Goal: Task Accomplishment & Management: Manage account settings

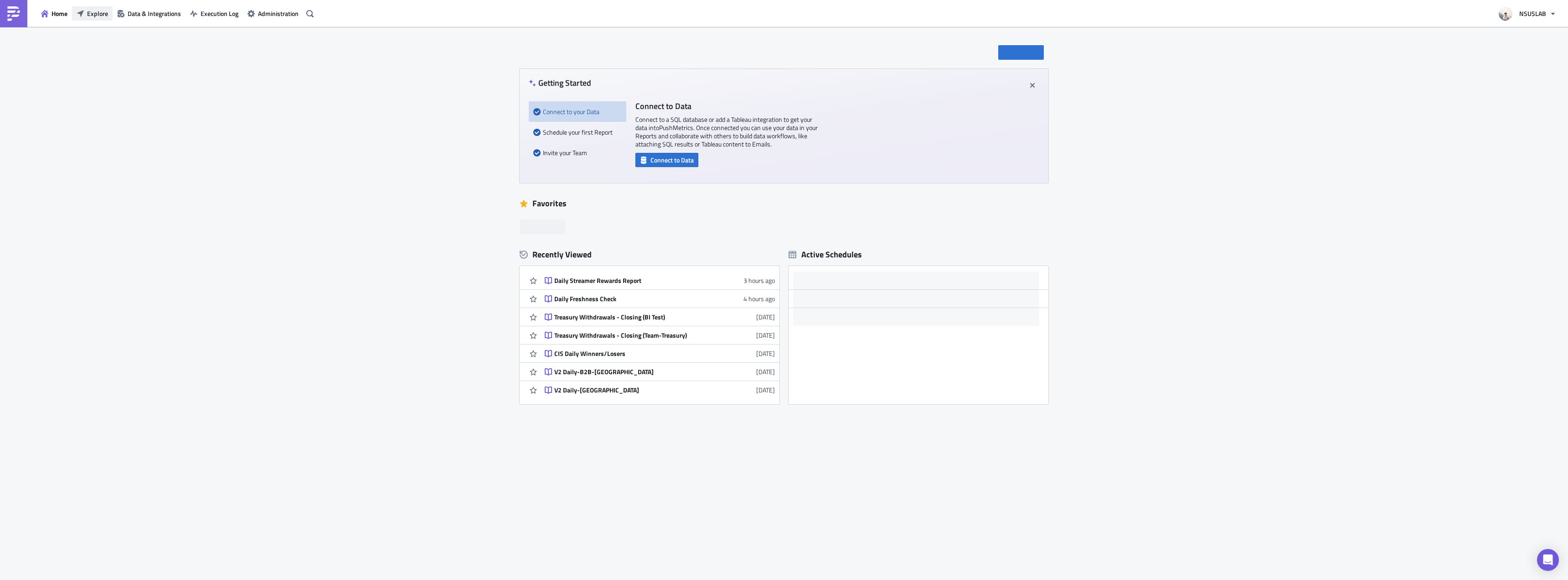
click at [89, 15] on span "Explore" at bounding box center [97, 13] width 21 height 10
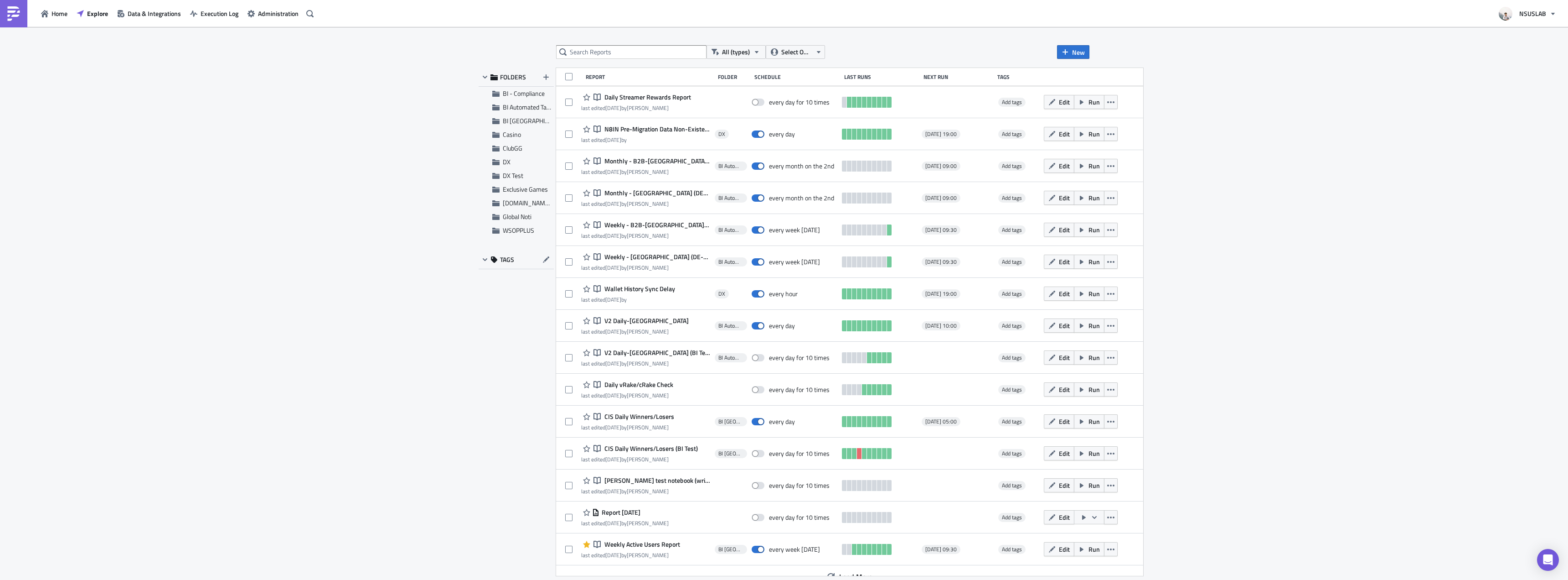
click at [316, 153] on div "All (types) Select Owner New FOLDERS BI - Compliance BI Automated Tableau Repor…" at bounding box center [784, 304] width 1568 height 554
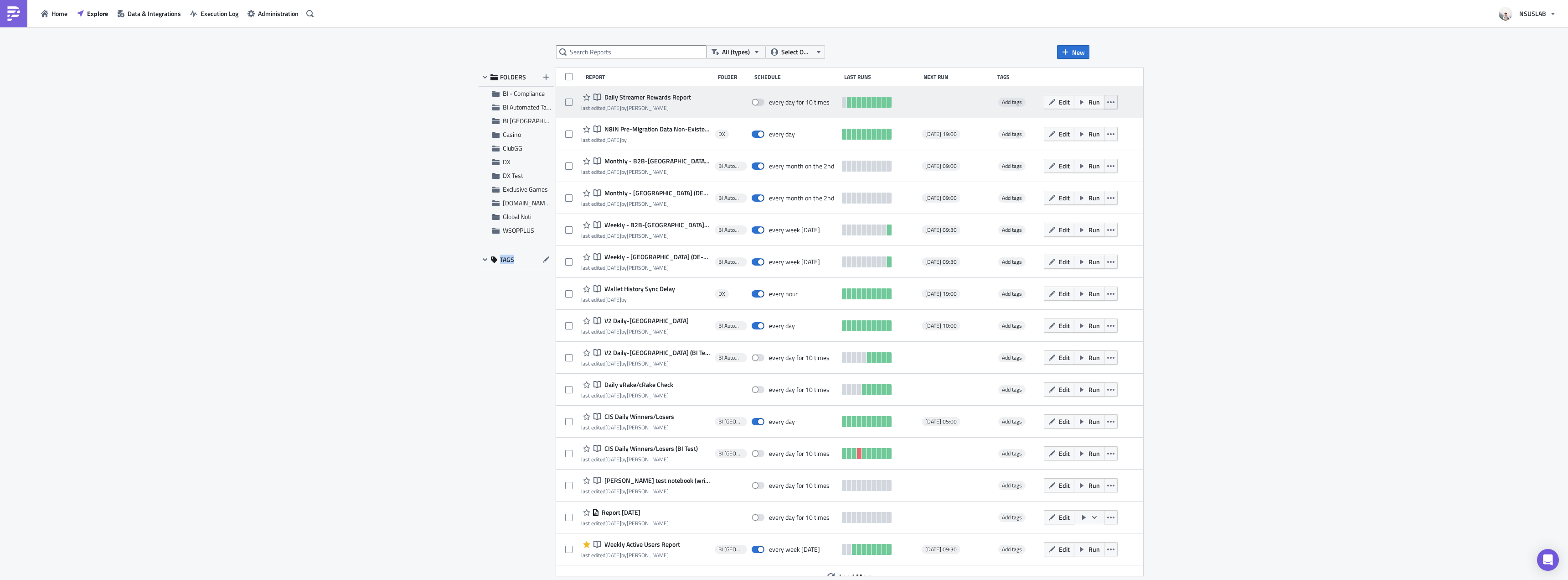
click at [1107, 103] on icon "button" at bounding box center [1111, 102] width 7 height 7
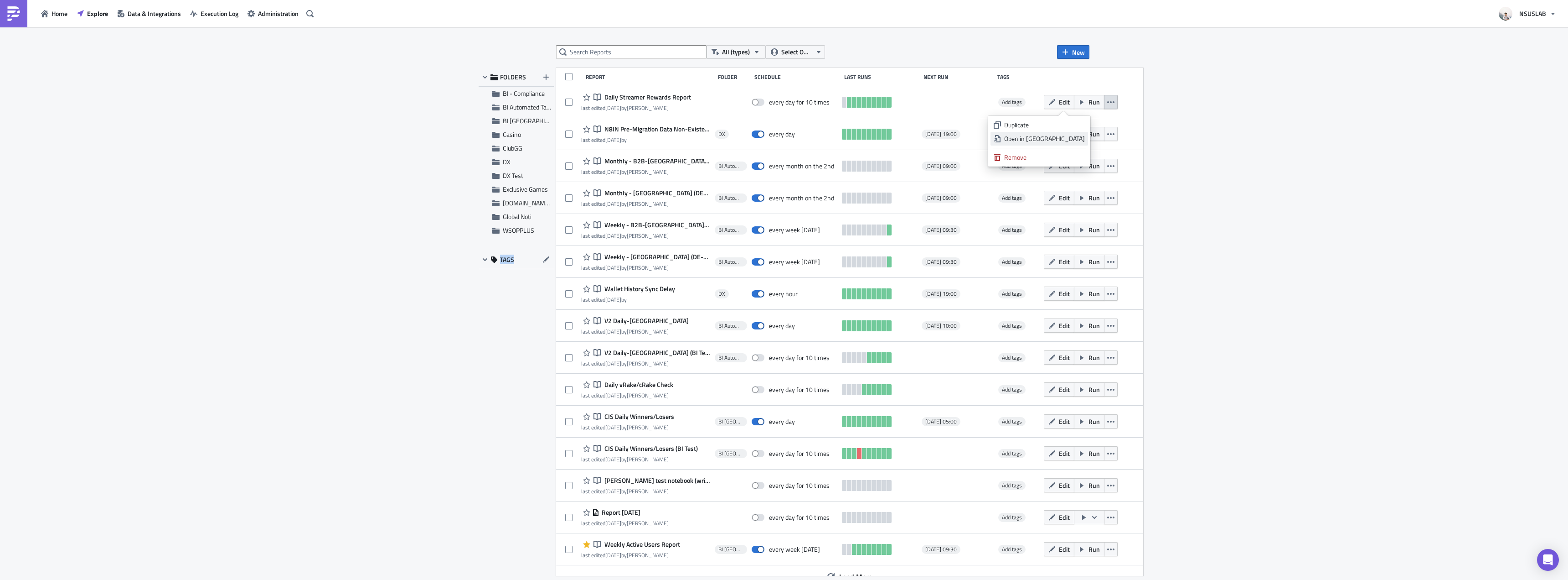
click at [1076, 135] on div "Open in [GEOGRAPHIC_DATA]" at bounding box center [1044, 139] width 81 height 9
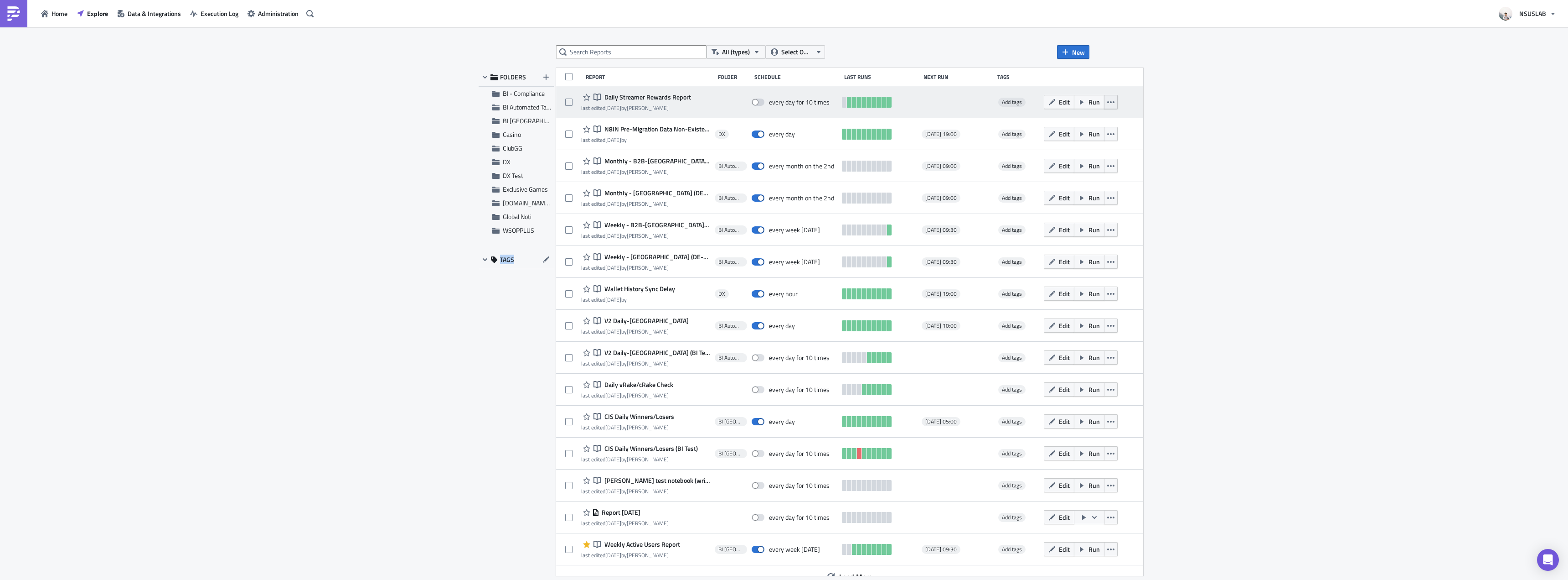
click at [1107, 99] on icon "button" at bounding box center [1111, 102] width 7 height 7
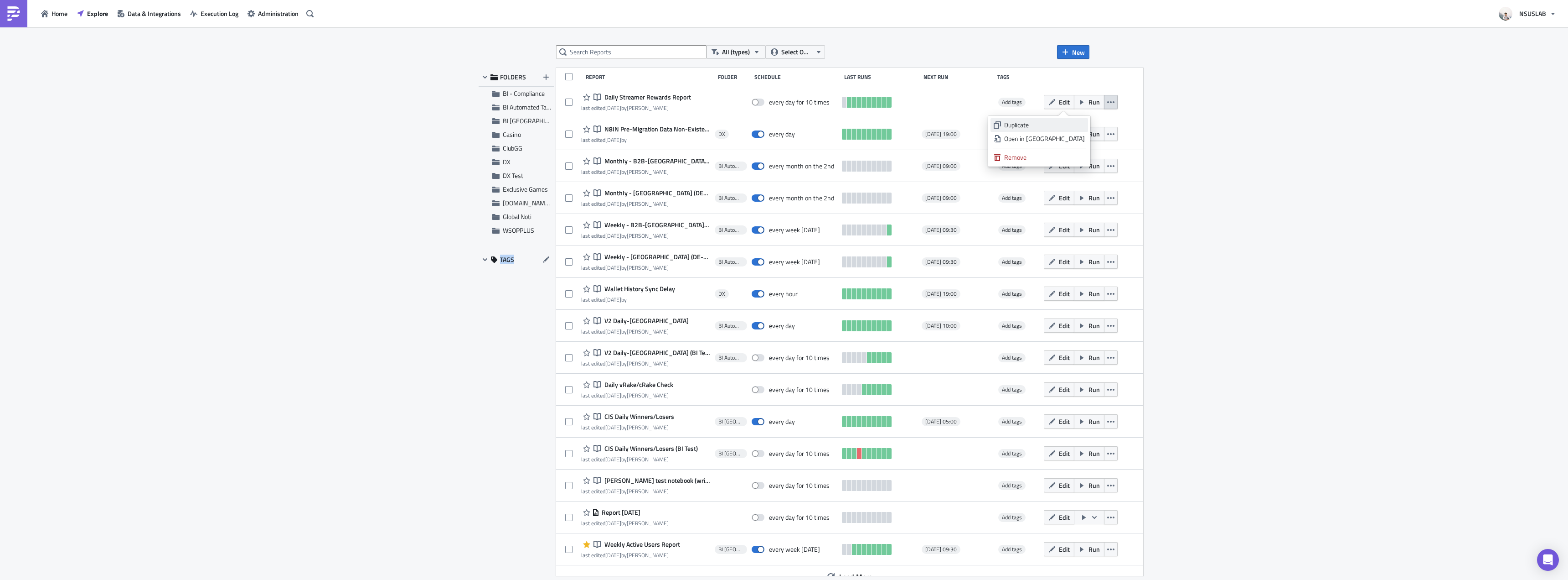
click at [1075, 122] on div "Duplicate" at bounding box center [1044, 125] width 81 height 9
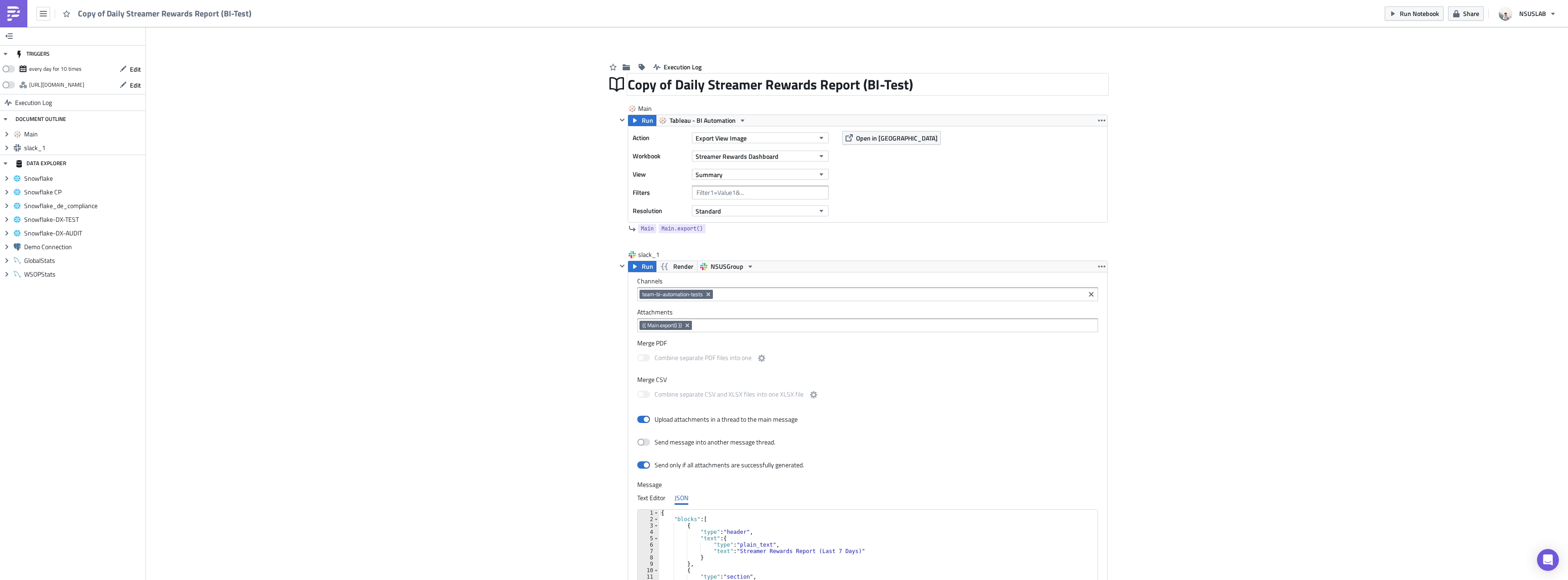
click at [858, 76] on div "Copy of Daily Streamer Rewards Report (BI-Test)" at bounding box center [867, 84] width 480 height 21
drag, startPoint x: 673, startPoint y: 85, endPoint x: 566, endPoint y: 88, distance: 107.0
click at [566, 88] on div "Add Image Execution Log Copy of Daily Streamer Rewards Report (BI-Test) Copy of…" at bounding box center [857, 366] width 1422 height 680
type input "Daily Streamer Rewards Report (BI-Test)"
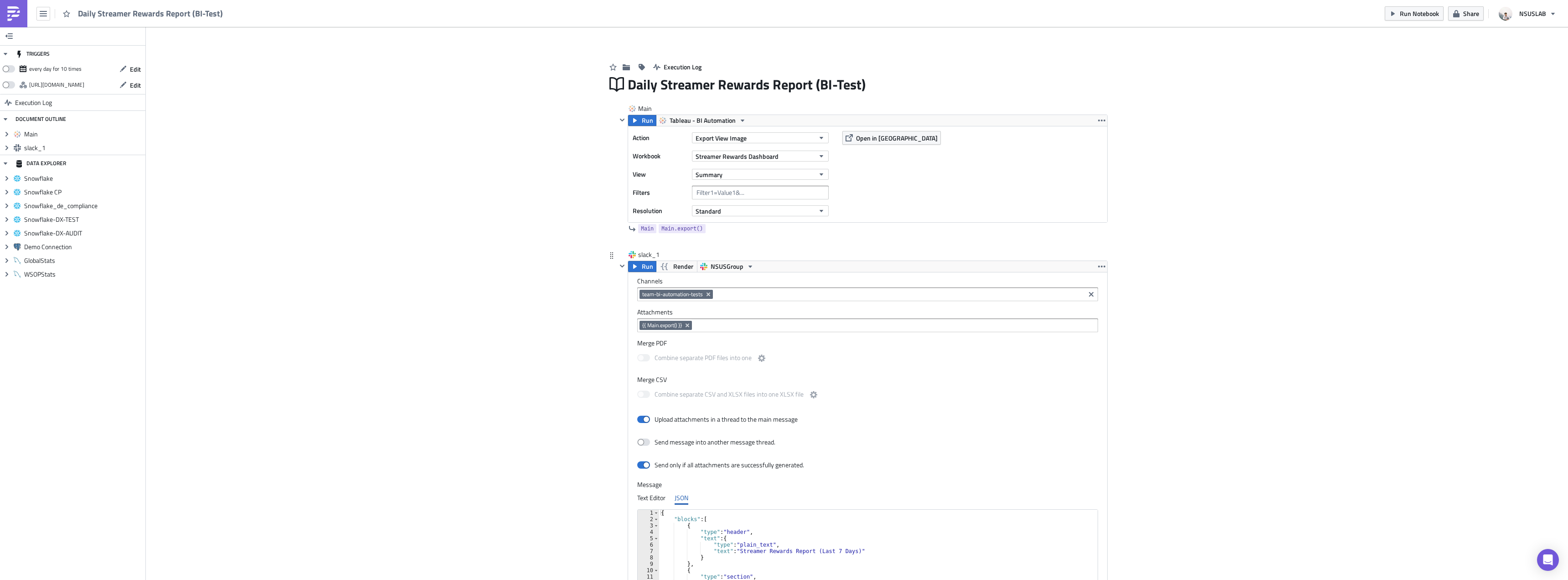
click at [708, 297] on icon "Remove Tag" at bounding box center [708, 294] width 7 height 7
click at [709, 295] on input at bounding box center [867, 294] width 455 height 9
paste input "#ggpn-ggteam"
type input "#ggpn-ggteam"
click at [680, 304] on link "Add "#ggpn-ggteam"" at bounding box center [675, 310] width 77 height 13
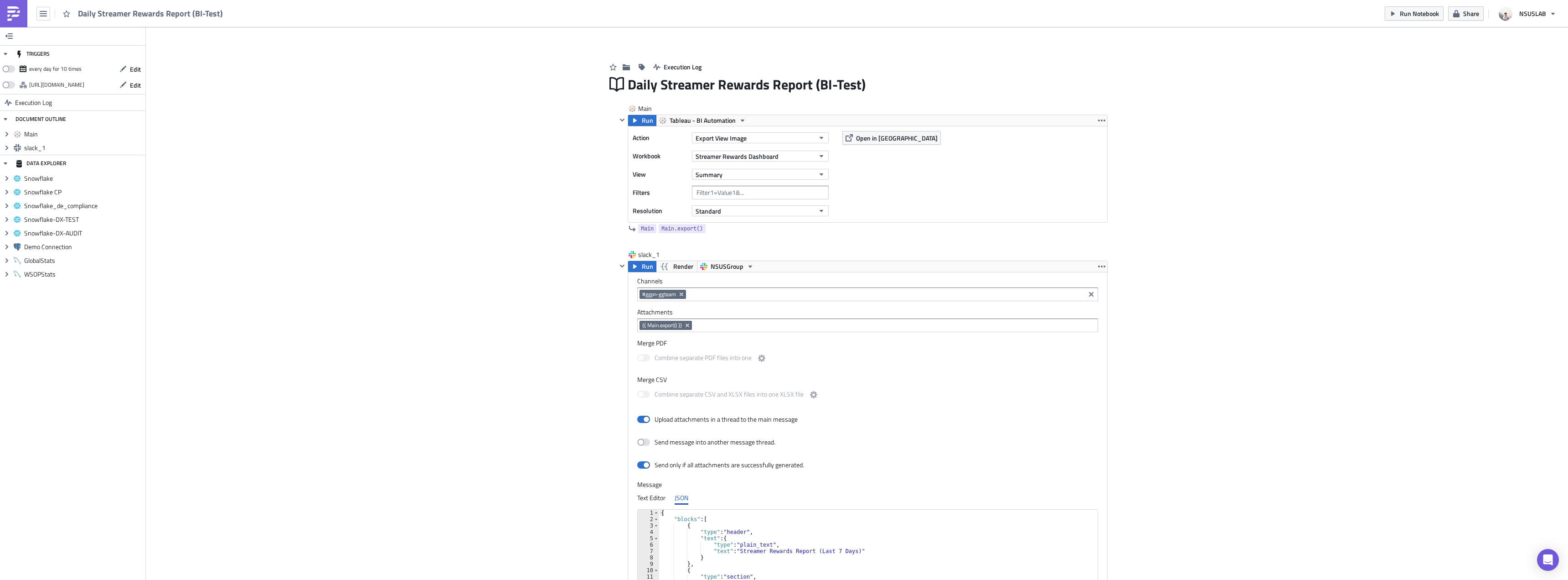
click at [518, 299] on div "Add Image Execution Log Daily Streamer Rewards Report (BI-Test) Main Run Tablea…" at bounding box center [857, 366] width 1422 height 680
click at [743, 84] on div "Daily Streamer Rewards Report (BI-Test)" at bounding box center [867, 84] width 480 height 21
drag, startPoint x: 810, startPoint y: 83, endPoint x: 1002, endPoint y: 95, distance: 192.4
click at [996, 96] on div "Execution Log Daily Streamer Rewards Report (BI-Test) Daily Streamer Rewards Re…" at bounding box center [856, 374] width 519 height 665
type input "Daily Streamer Rewards Report"
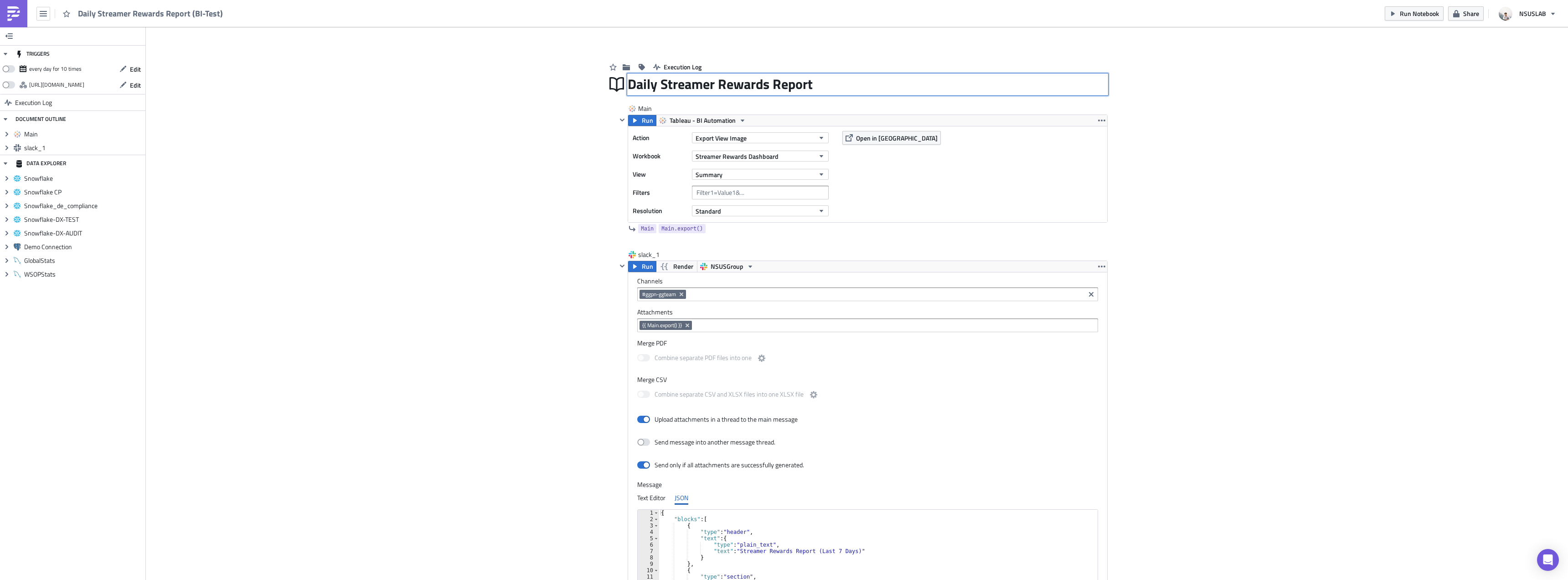
scroll to position [1, 0]
click at [606, 64] on button "button" at bounding box center [613, 66] width 13 height 14
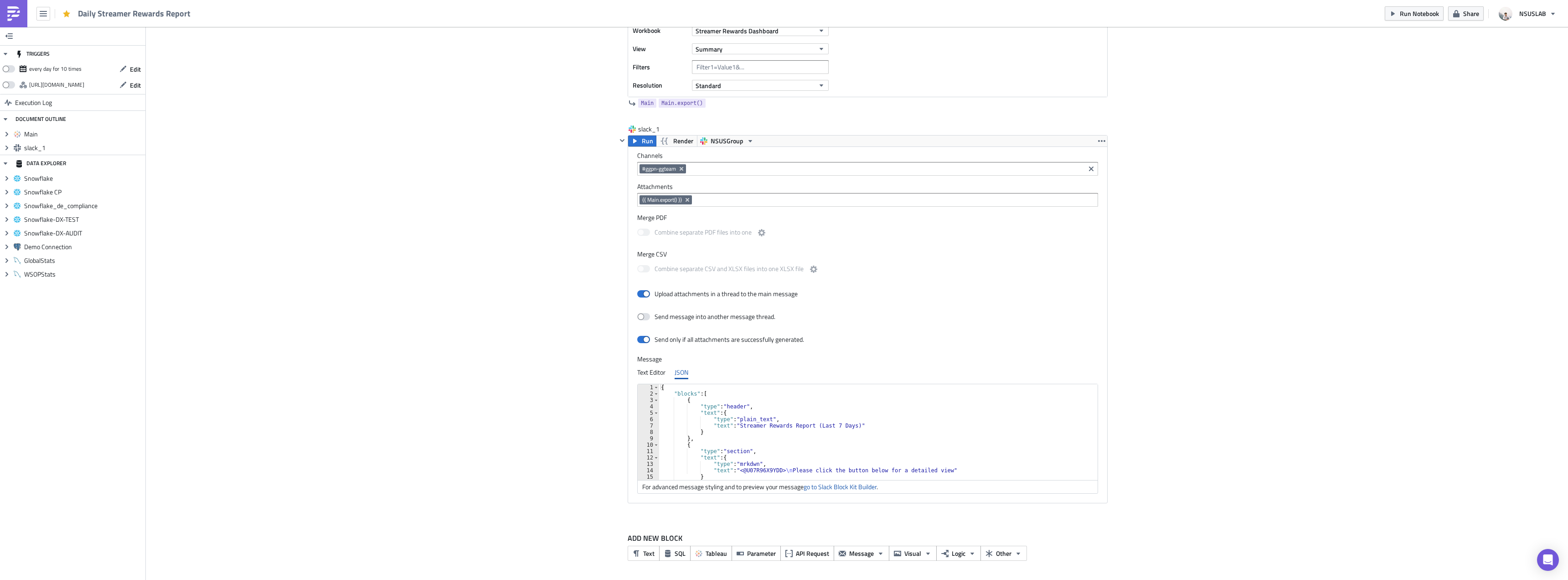
click at [597, 306] on div "Execution Log Daily Streamer Rewards Report Main Run Tableau - BI Automation Ac…" at bounding box center [856, 248] width 519 height 665
type textarea "}"
click at [871, 431] on div "{ "blocks" : [ { "type" : "header" , "text" : { "type" : "plain_text" , "text" …" at bounding box center [875, 438] width 432 height 108
click at [1143, 444] on div "Add Image Execution Log Daily Streamer Rewards Report Main Run Tableau - BI Aut…" at bounding box center [857, 241] width 1422 height 680
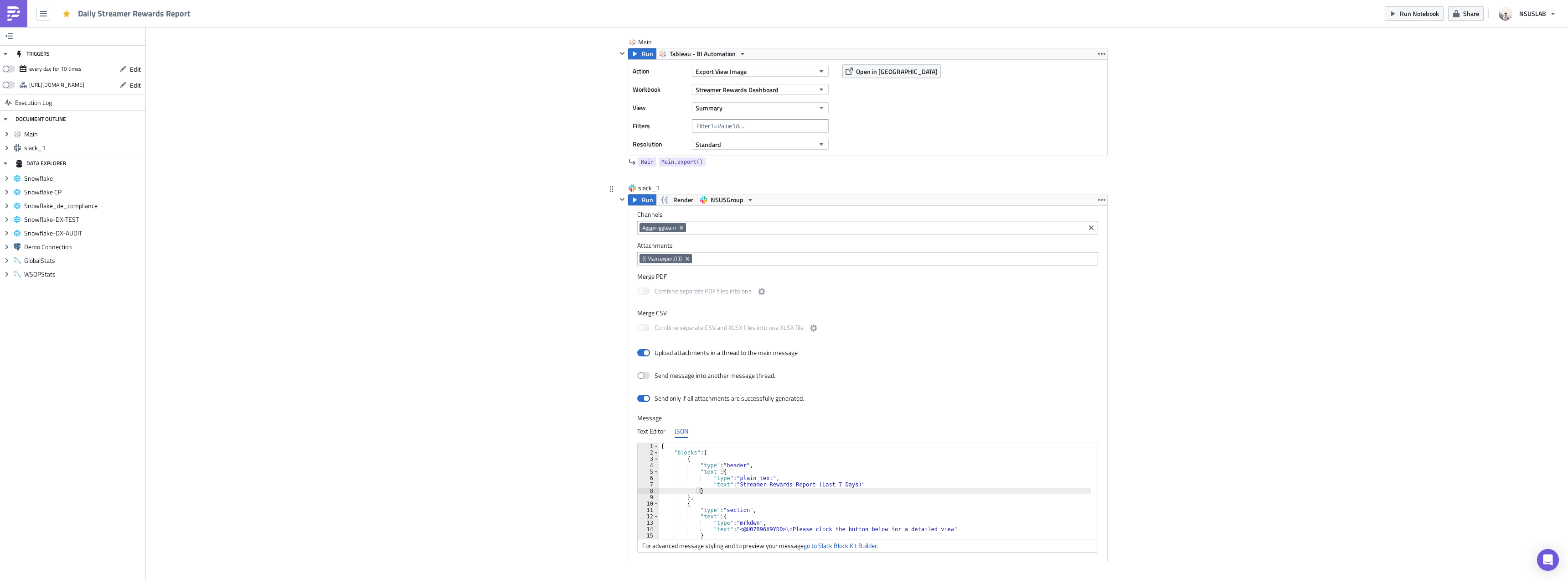
scroll to position [0, 0]
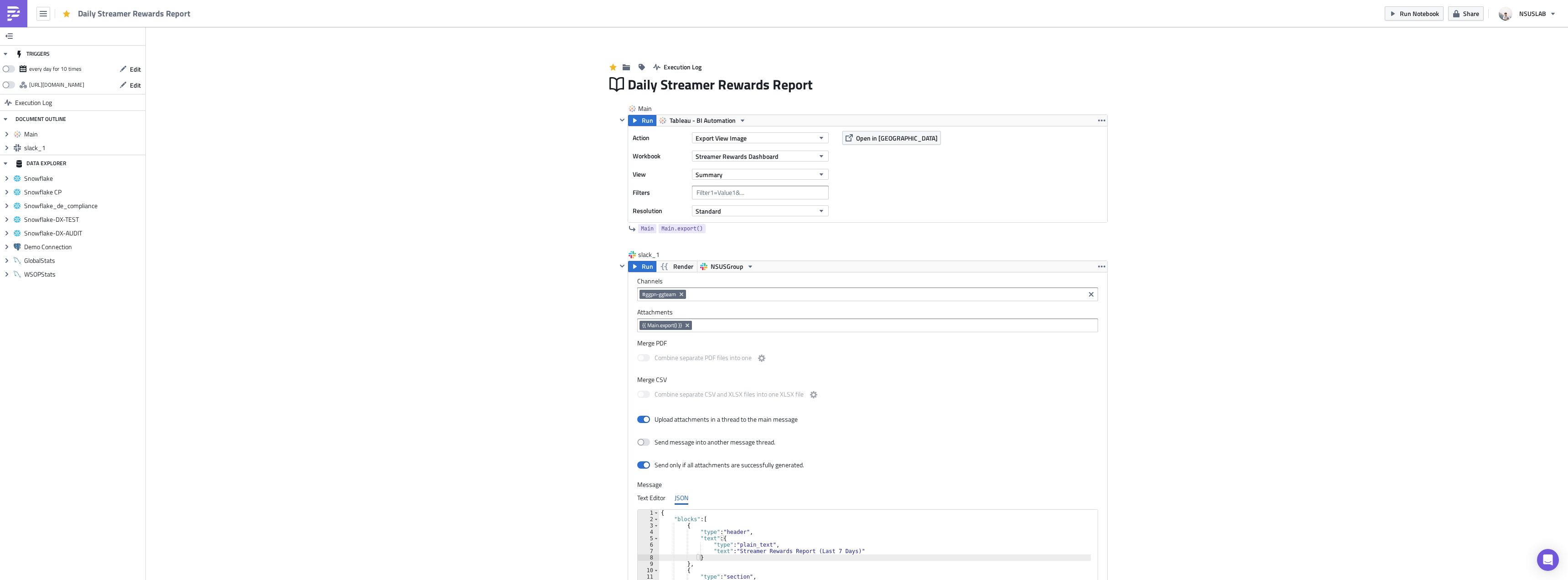
click at [1279, 302] on div "Add Image Execution Log Daily Streamer Rewards Report Main Run Tableau - BI Aut…" at bounding box center [857, 366] width 1422 height 680
click at [642, 120] on span "Run" at bounding box center [647, 120] width 11 height 11
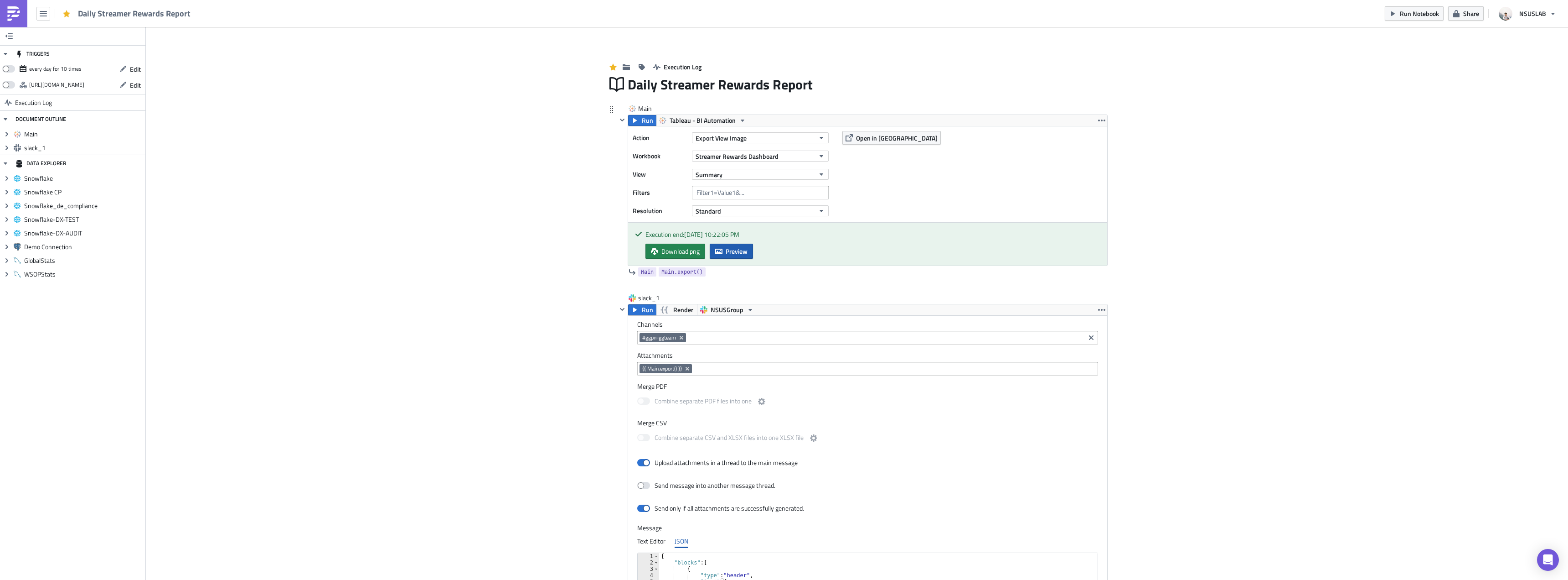
click at [738, 255] on span "Preview" at bounding box center [736, 251] width 22 height 10
click at [433, 229] on body "Daily Streamer Rewards Report Run Notebook Share NSUSLAB TRIGGERS every day for…" at bounding box center [784, 290] width 1568 height 581
click at [433, 229] on div "Add Image Execution Log Daily Streamer Rewards Report Main Run Tableau - BI Aut…" at bounding box center [857, 388] width 1422 height 723
click at [13, 67] on span at bounding box center [8, 69] width 13 height 7
click at [10, 67] on input "checkbox" at bounding box center [7, 66] width 6 height 6
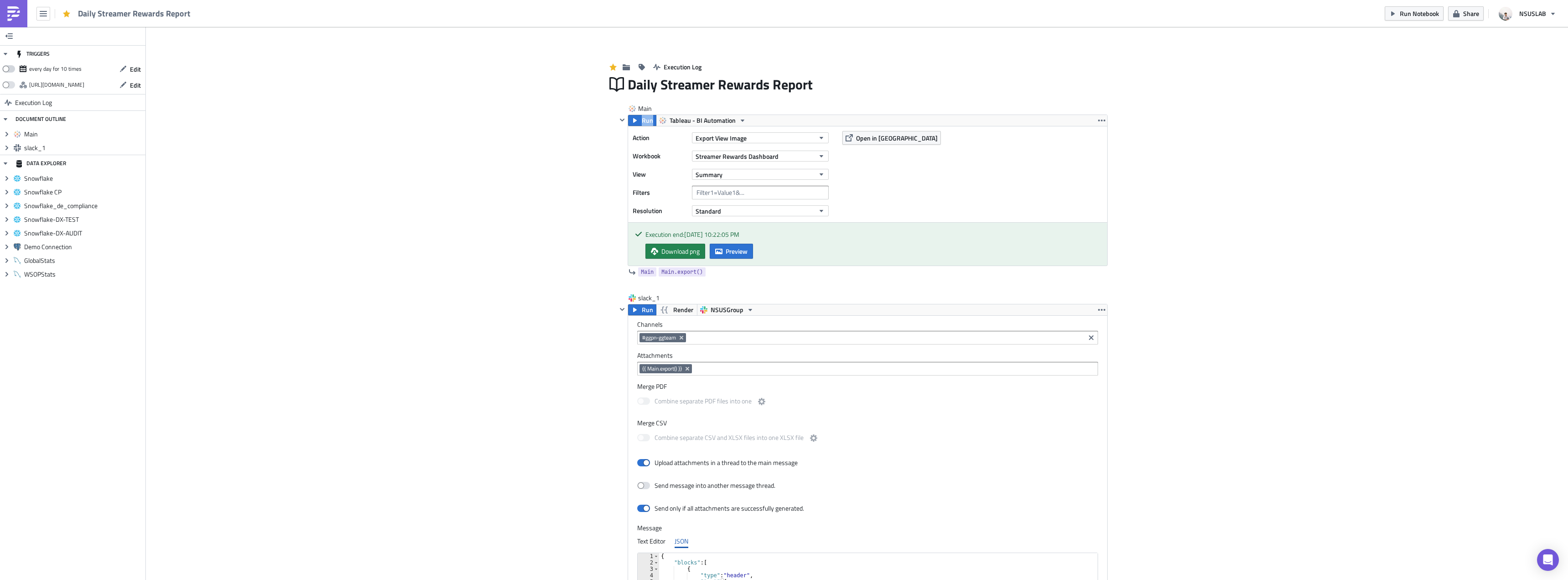
checkbox input "true"
click at [137, 74] on button "Edit" at bounding box center [130, 69] width 30 height 14
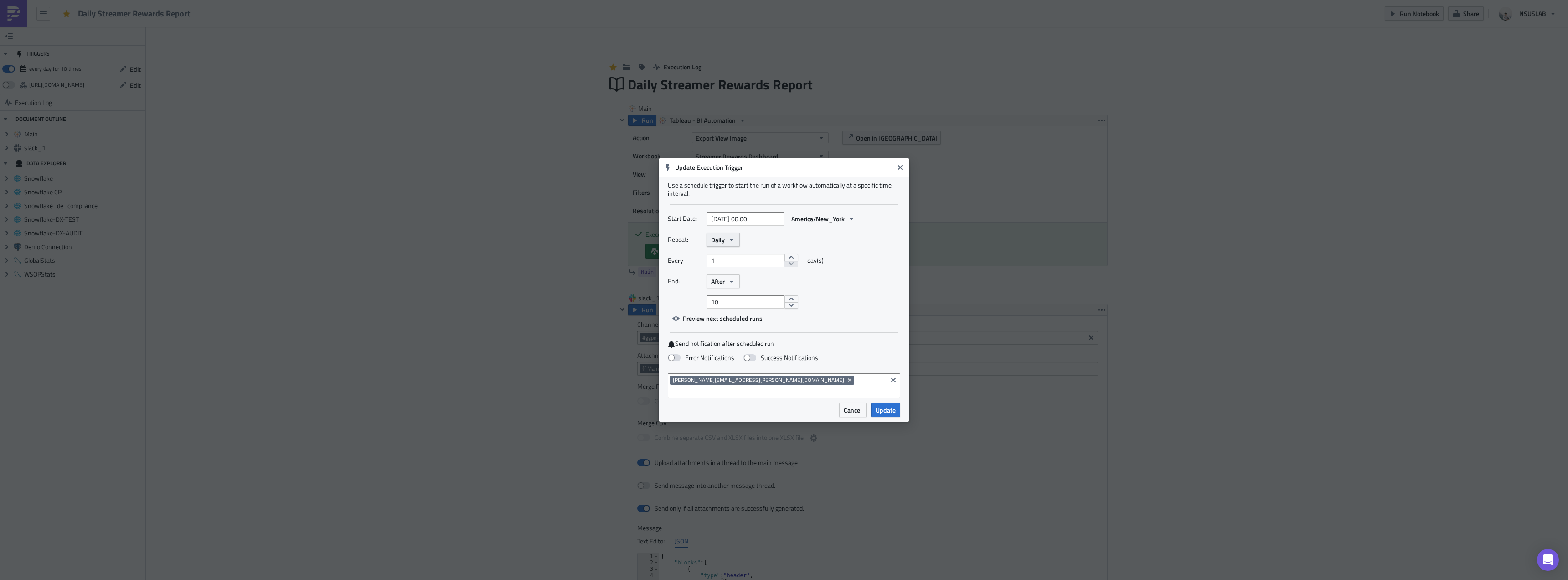
click at [730, 244] on icon "button" at bounding box center [732, 240] width 7 height 7
click at [740, 314] on div "Hourly" at bounding box center [749, 310] width 76 height 9
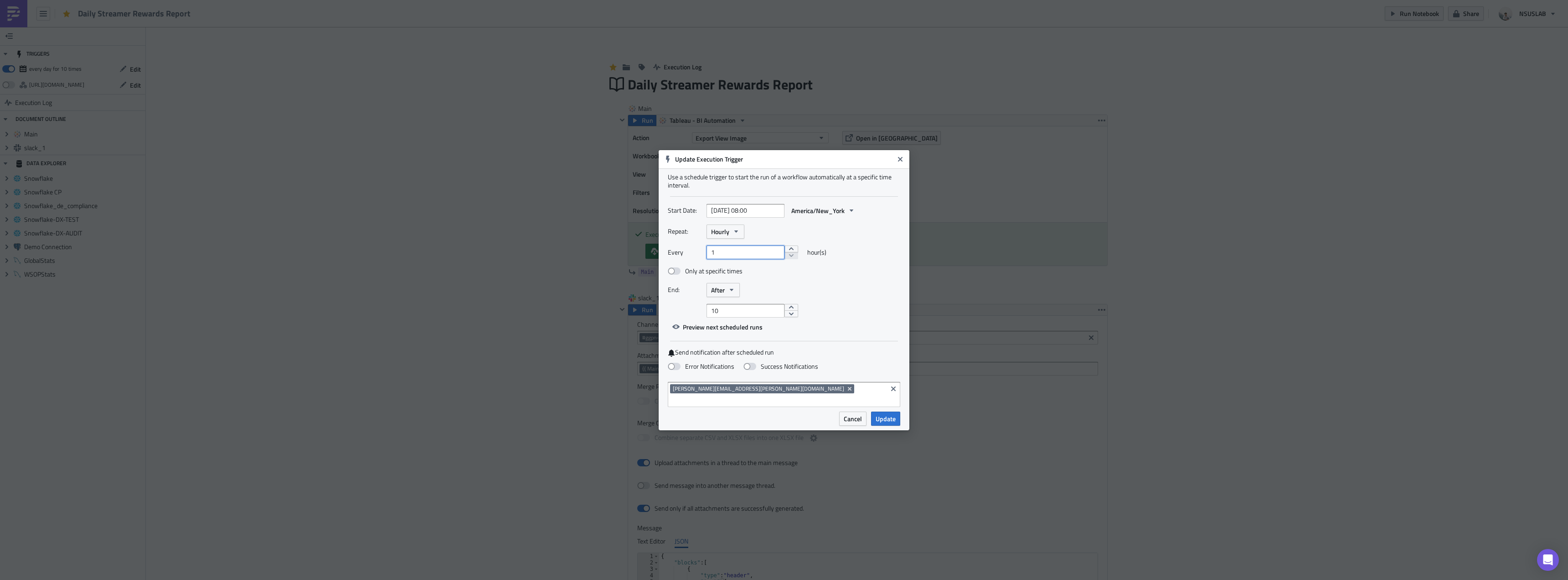
click at [752, 259] on input "1" at bounding box center [745, 252] width 78 height 13
type input "12"
click at [775, 276] on div "Only at specific times" at bounding box center [768, 271] width 200 height 10
click at [725, 292] on button "After" at bounding box center [723, 290] width 33 height 14
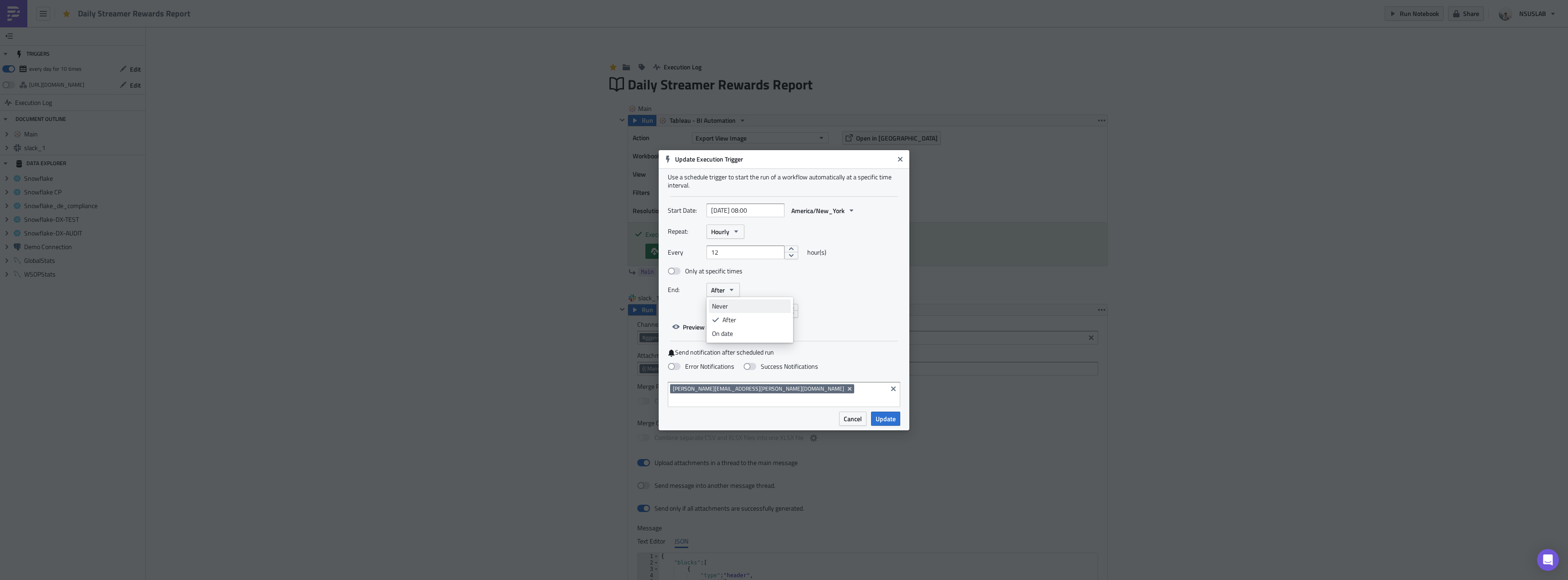
click at [732, 308] on div "Never" at bounding box center [749, 306] width 76 height 9
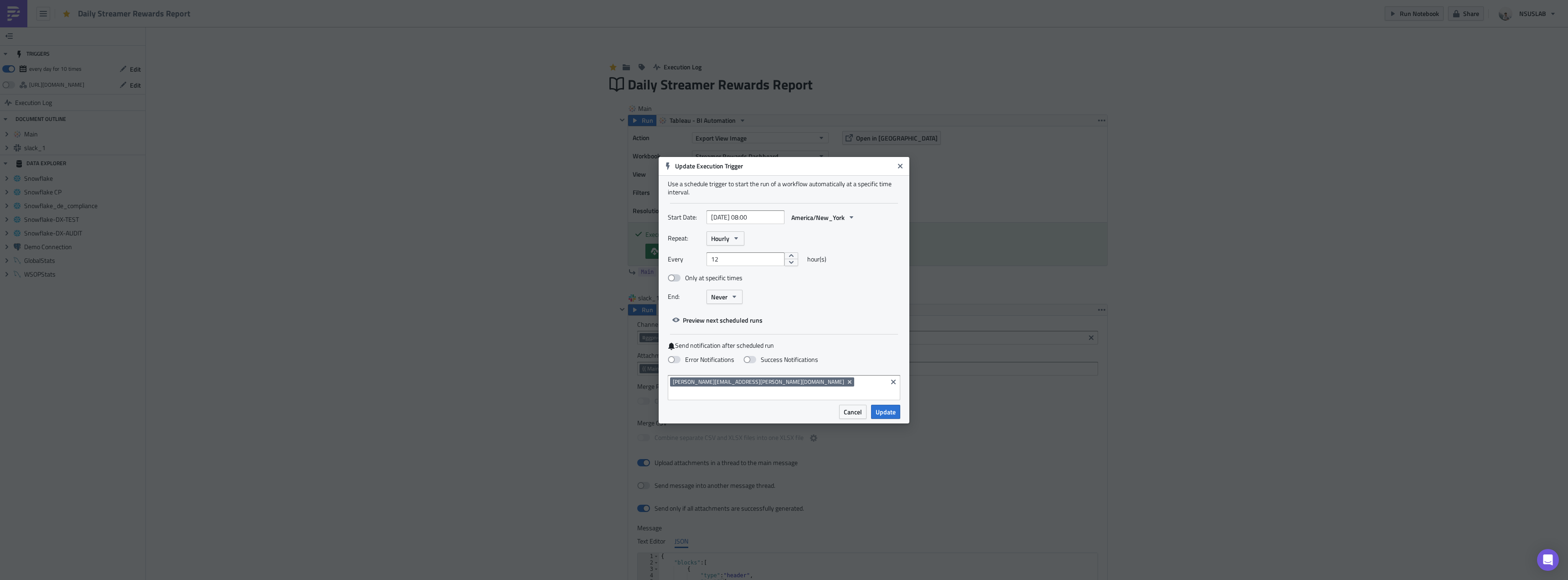
click at [680, 282] on label "Only at specific times" at bounding box center [705, 277] width 75 height 8
click at [675, 281] on input "Only at specific times" at bounding box center [672, 278] width 6 height 6
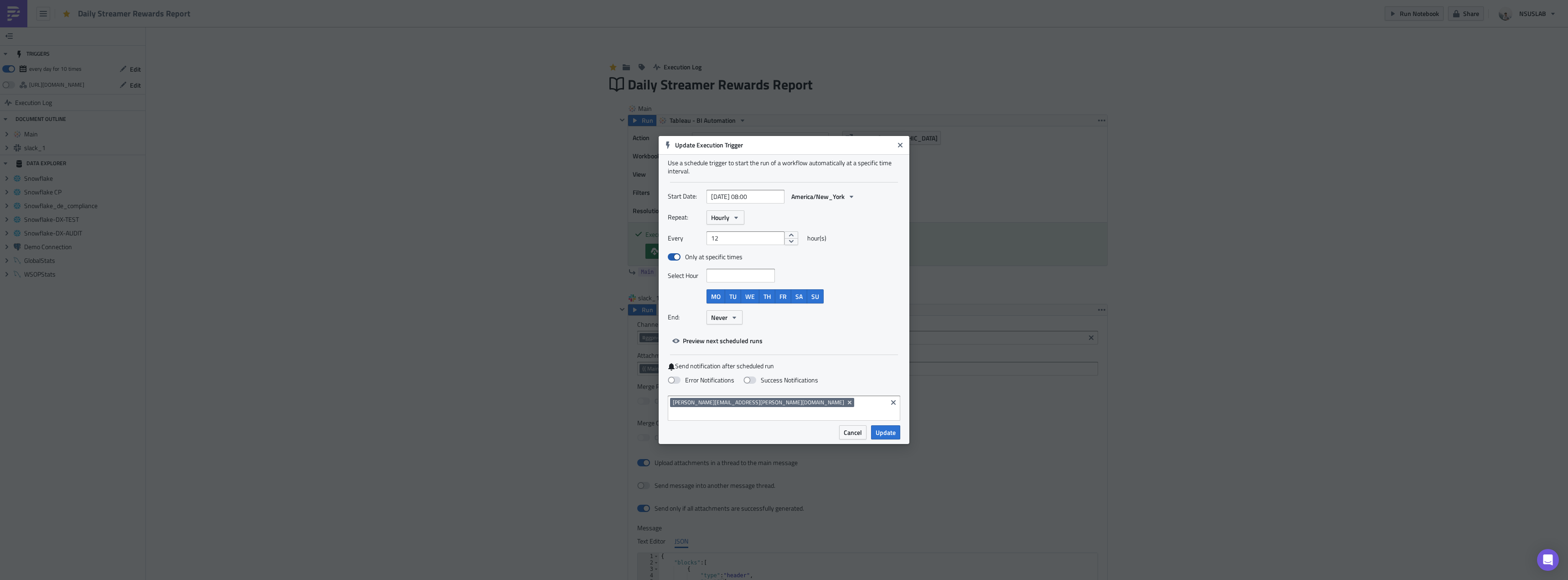
click at [675, 261] on span at bounding box center [674, 257] width 13 height 7
click at [675, 260] on input "Only at specific times" at bounding box center [672, 257] width 6 height 6
checkbox input "false"
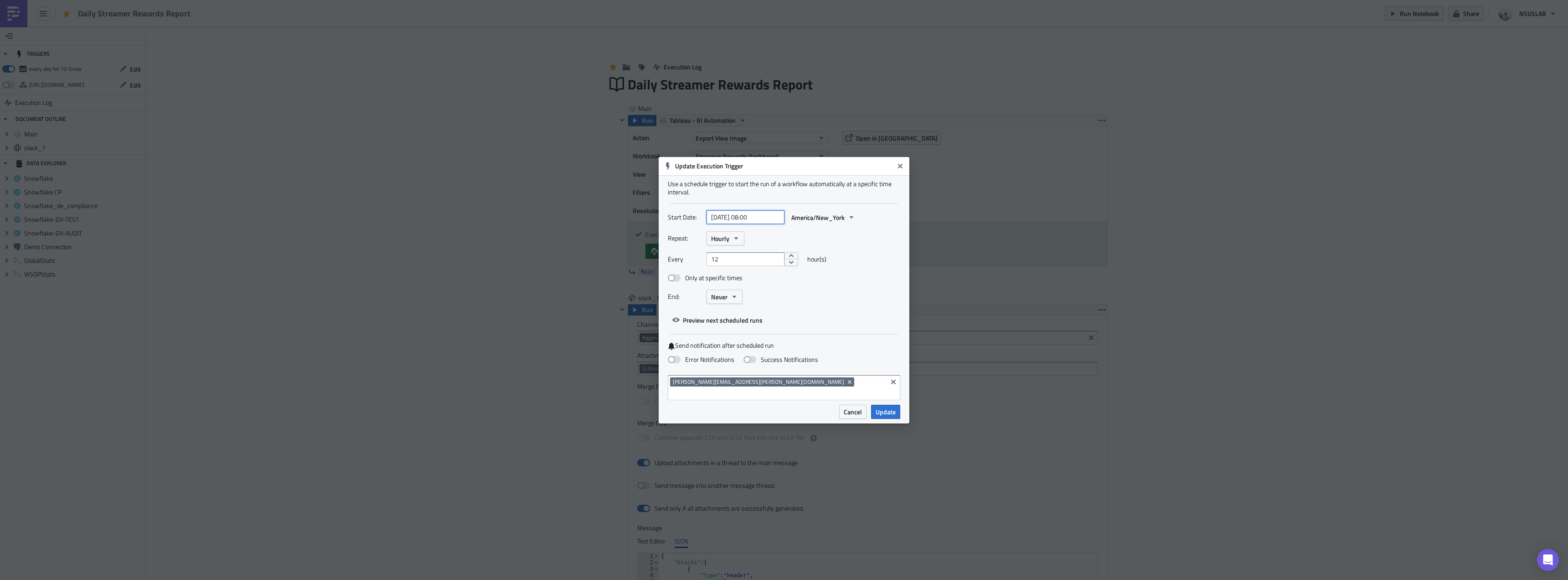
select select "7"
select select "2025"
click at [754, 224] on input "[DATE] 08:00" at bounding box center [745, 217] width 78 height 13
type input "[DATE] 09:00"
click at [752, 305] on div "15" at bounding box center [756, 303] width 15 height 13
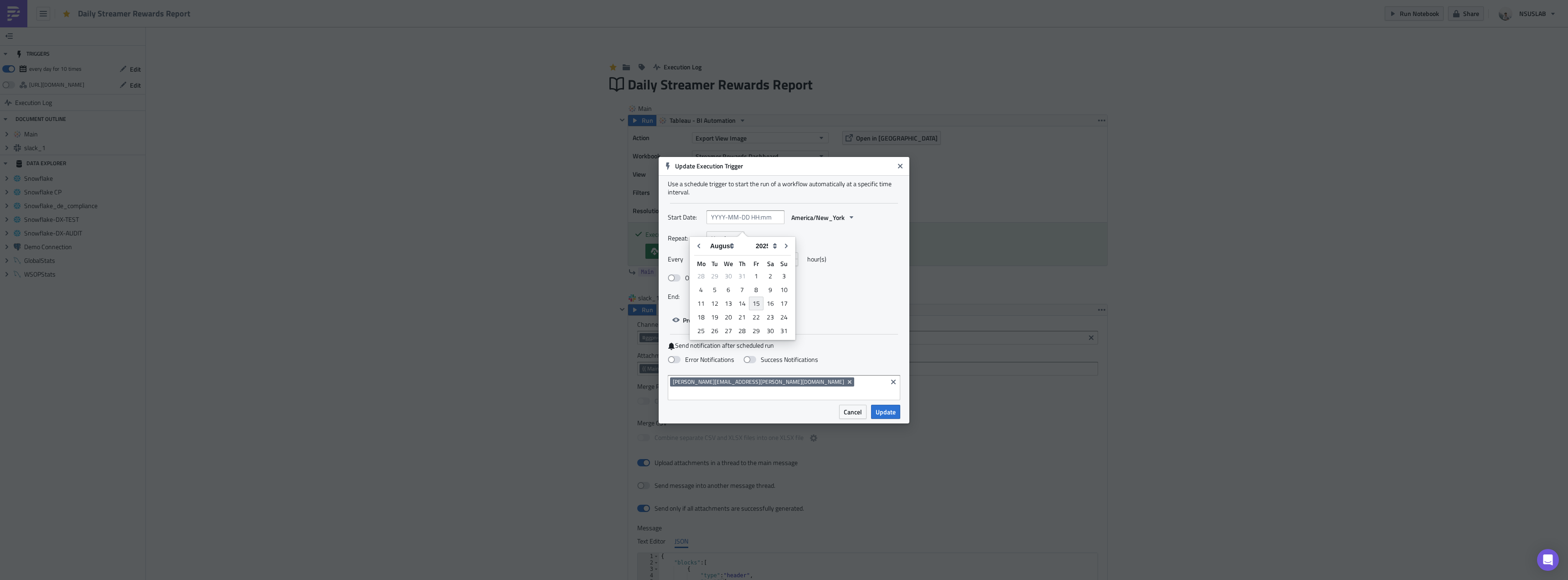
click at [758, 301] on div "15" at bounding box center [756, 303] width 15 height 13
type input "[DATE] 00:00"
click at [753, 221] on input "[DATE] 00:00" at bounding box center [745, 217] width 78 height 13
select select "7"
select select "2025"
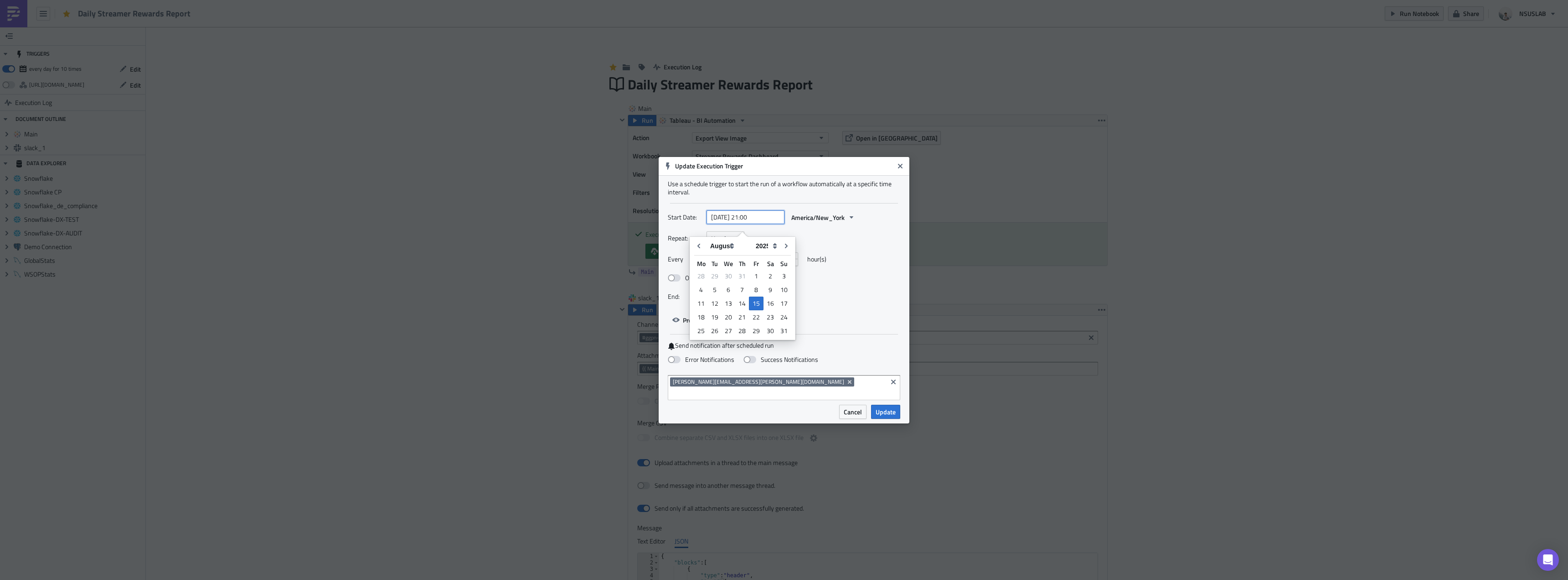
type input "[DATE] 21:00"
click at [853, 252] on div "Repeat: Hourly Every 12 hour(s) Only at specific times End: Never" at bounding box center [784, 270] width 232 height 79
click at [704, 363] on label "Error Notifications" at bounding box center [701, 359] width 67 height 8
click at [7, 7] on input "Error Notifications" at bounding box center [4, 4] width 6 height 6
checkbox input "true"
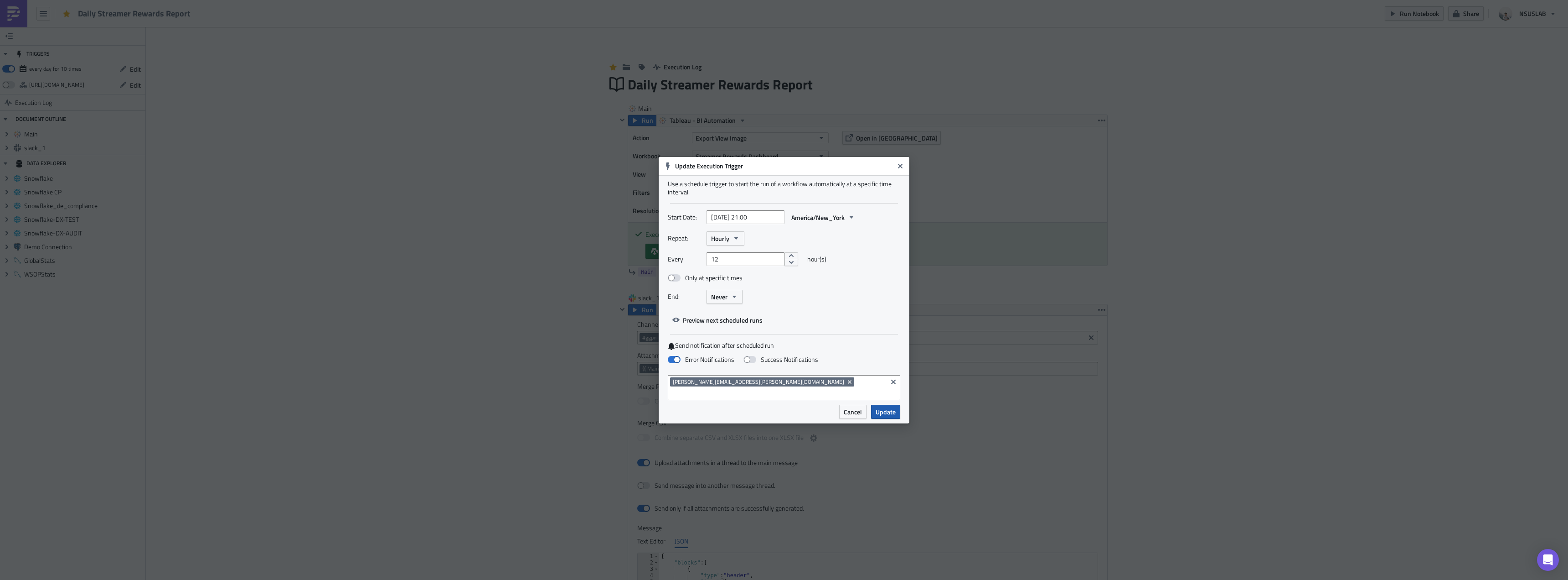
click at [883, 407] on span "Update" at bounding box center [885, 411] width 20 height 10
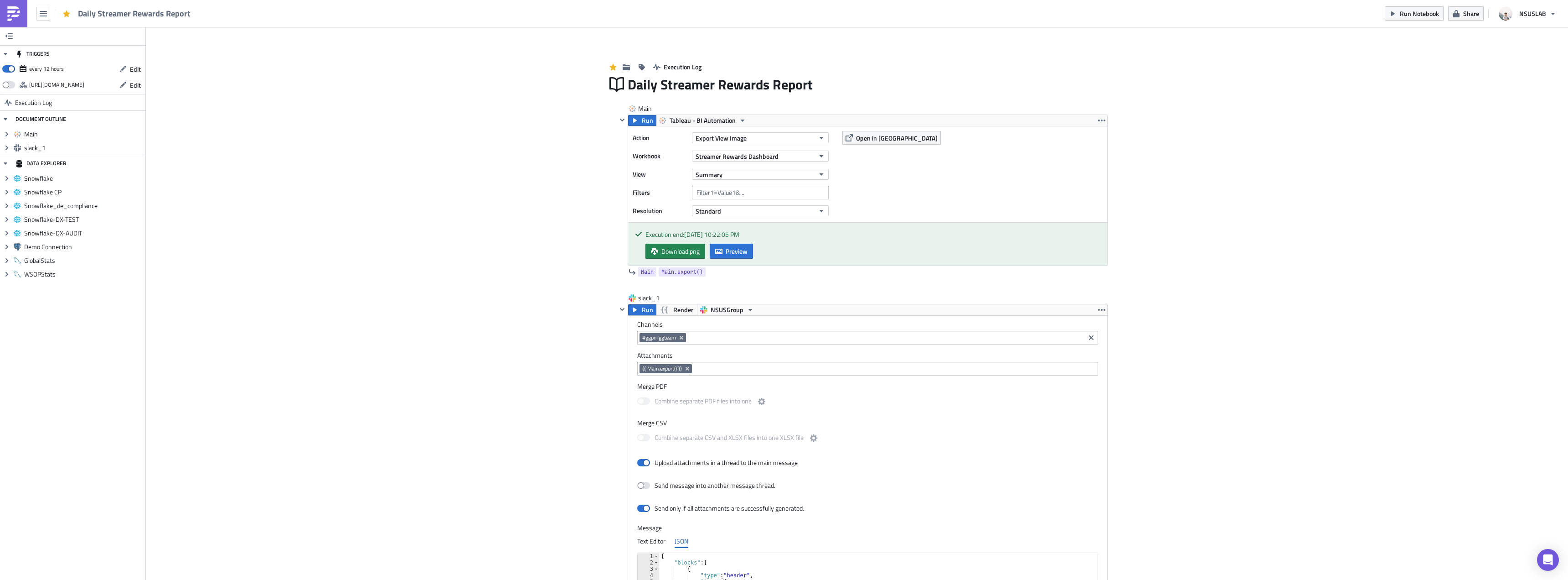
click at [374, 264] on div "Add Image Execution Log Daily Streamer Rewards Report Main Run Tableau - BI Aut…" at bounding box center [857, 388] width 1422 height 723
click at [502, 247] on div "Add Image Execution Log Daily Streamer Rewards Report Main Run Tableau - BI Aut…" at bounding box center [857, 411] width 1422 height 769
click at [493, 95] on div "Add Image Execution Log Daily Streamer Rewards Report Main Run Tableau - BI Aut…" at bounding box center [857, 411] width 1422 height 769
click at [826, 83] on div "Daily Streamer Rewards Report" at bounding box center [867, 84] width 480 height 21
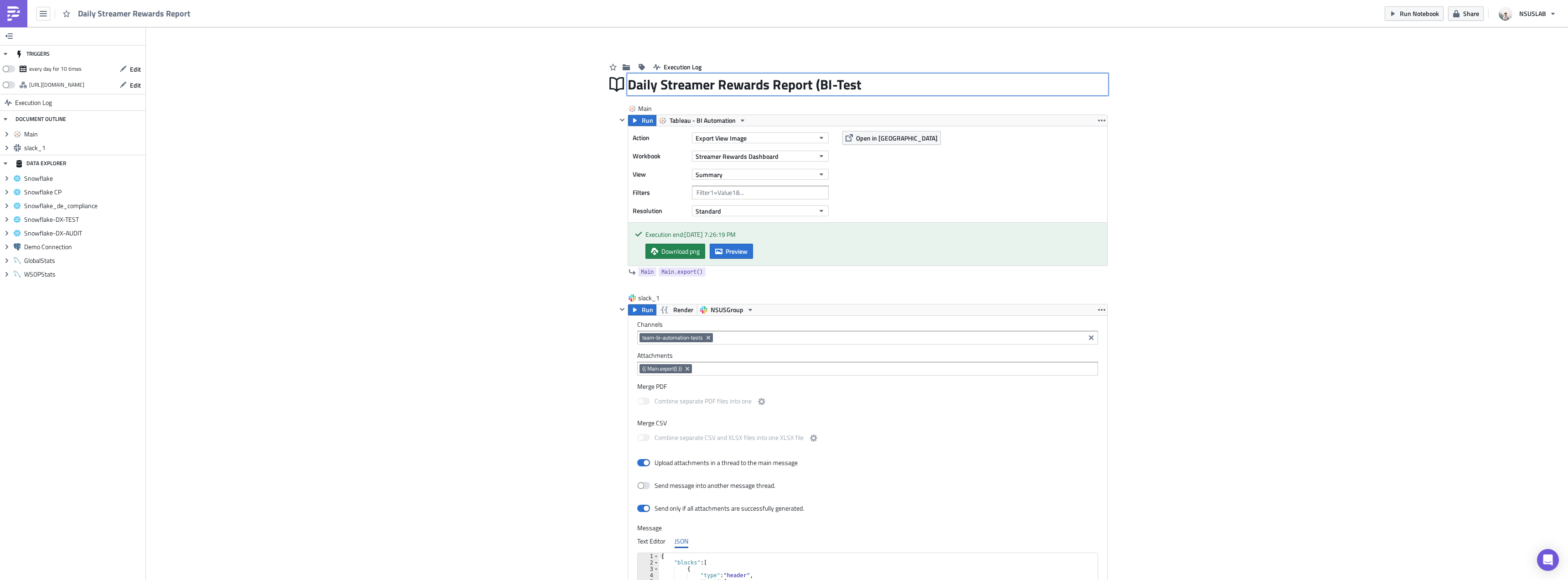
type input "Daily Streamer Rewards Report (BI-Test)"
click at [447, 173] on div "Add Image Execution Log Daily Streamer Rewards Report (BI-Test) Daily Streamer …" at bounding box center [857, 411] width 1422 height 769
click at [18, 16] on img at bounding box center [14, 14] width 15 height 15
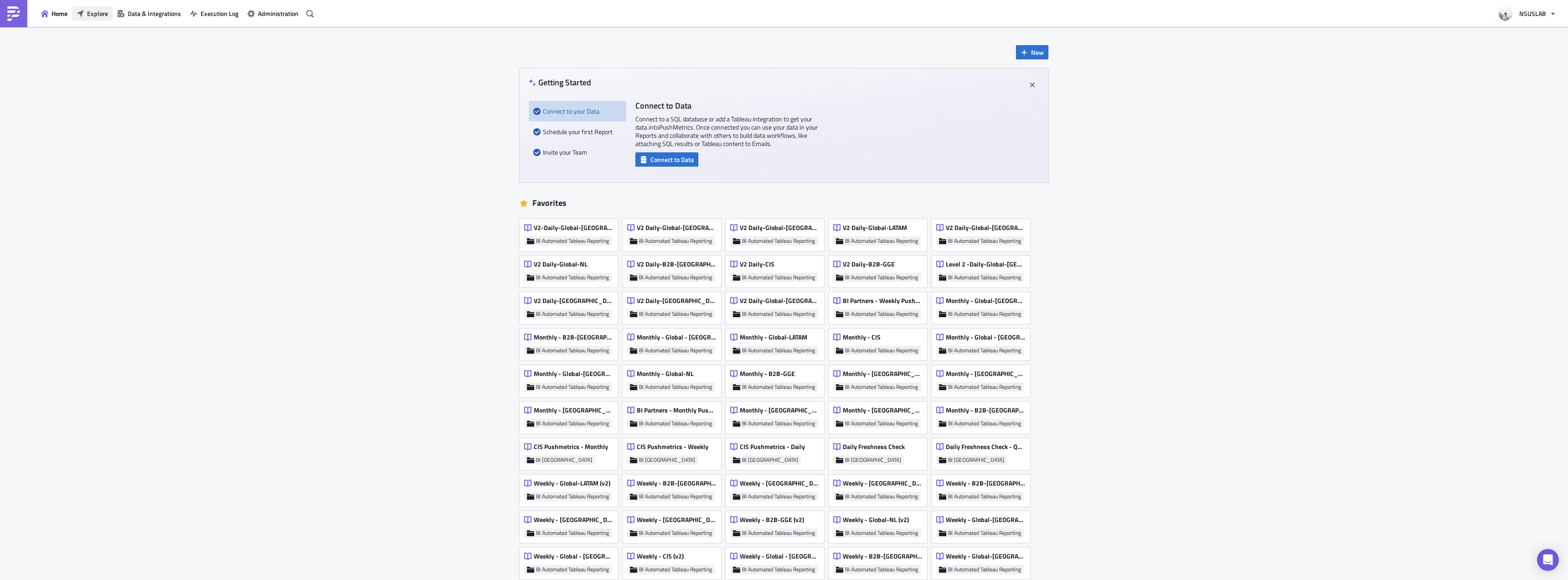
click at [88, 11] on span "Explore" at bounding box center [97, 13] width 21 height 10
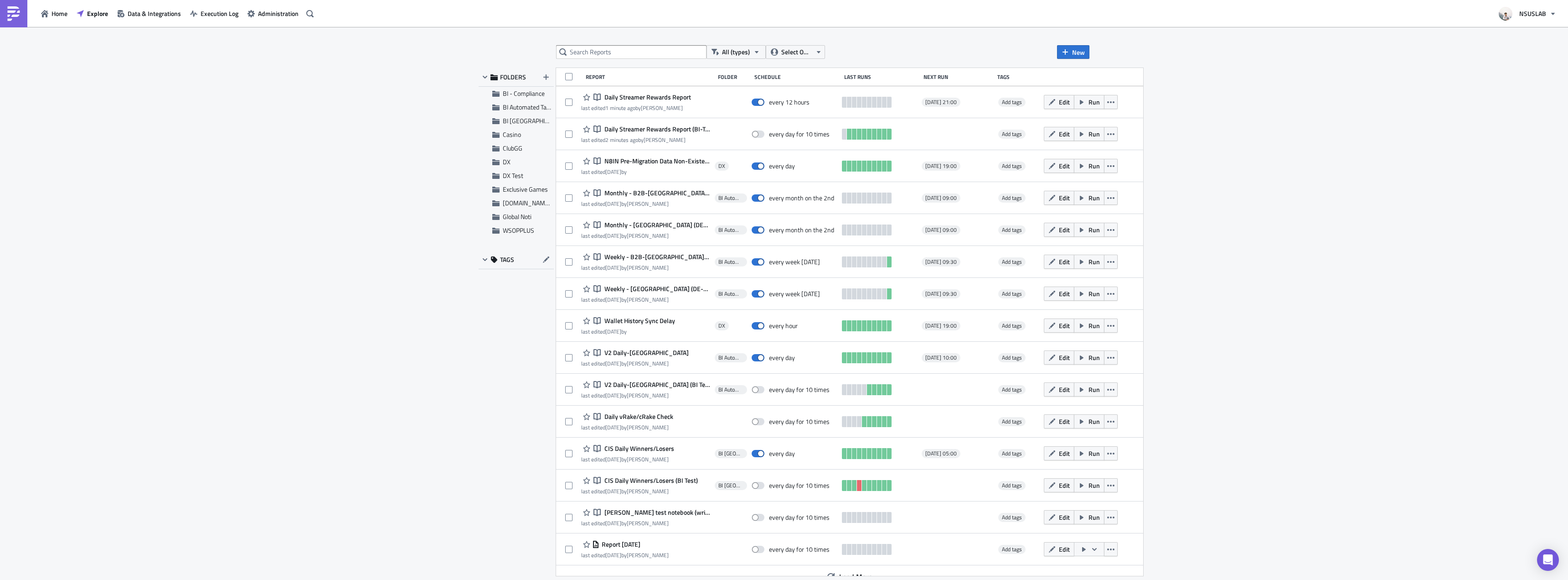
click at [1370, 416] on div "All (types) Select Owner New FOLDERS BI - Compliance BI Automated Tableau Repor…" at bounding box center [784, 304] width 1568 height 554
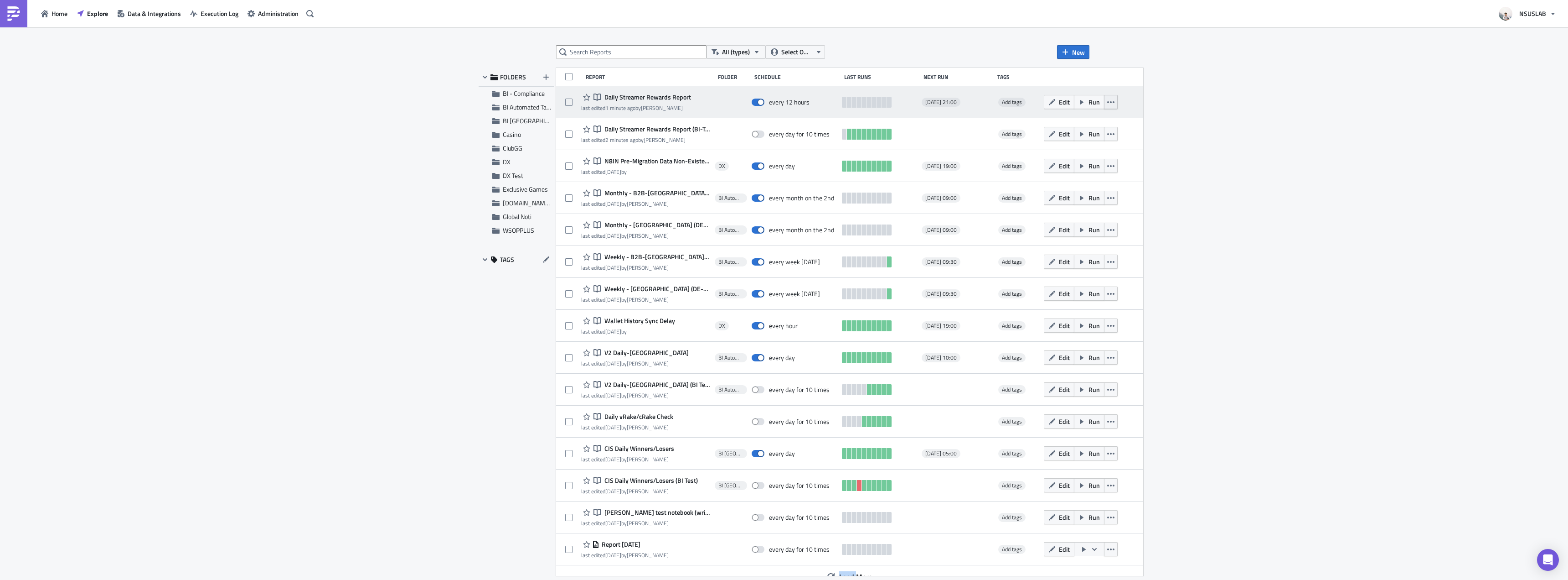
click at [1107, 102] on icon "button" at bounding box center [1111, 102] width 7 height 7
click at [715, 104] on div at bounding box center [731, 102] width 33 height 19
click at [1043, 108] on button "Edit" at bounding box center [1058, 102] width 30 height 14
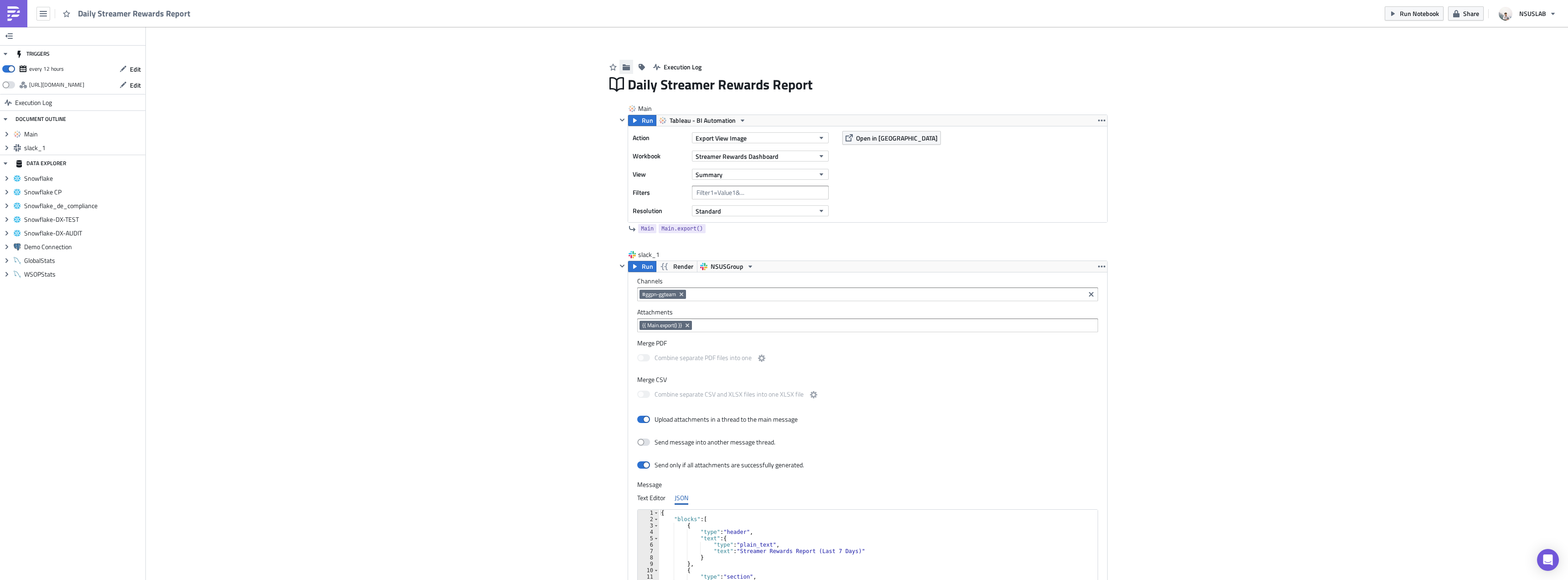
click at [626, 62] on button "button" at bounding box center [626, 66] width 13 height 14
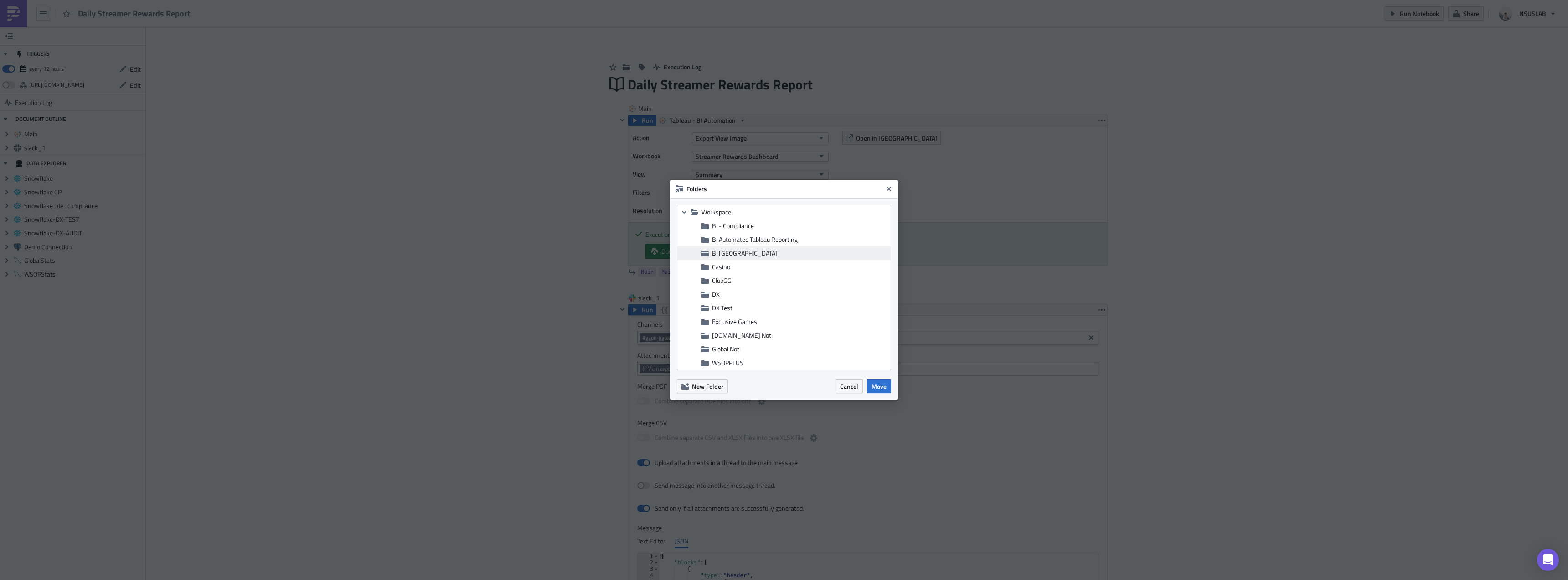
click at [729, 259] on div "BI [GEOGRAPHIC_DATA]" at bounding box center [784, 253] width 213 height 13
click at [886, 391] on button "Move" at bounding box center [879, 385] width 24 height 14
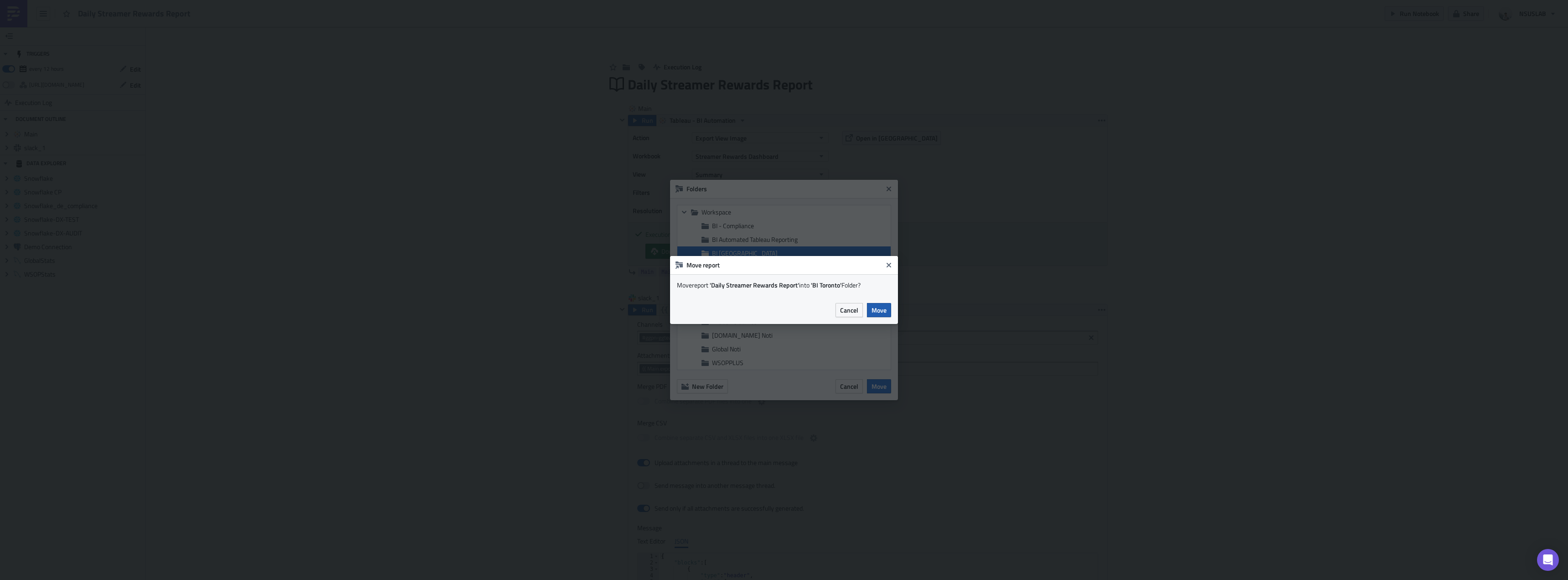
click at [886, 313] on button "Move" at bounding box center [879, 310] width 24 height 14
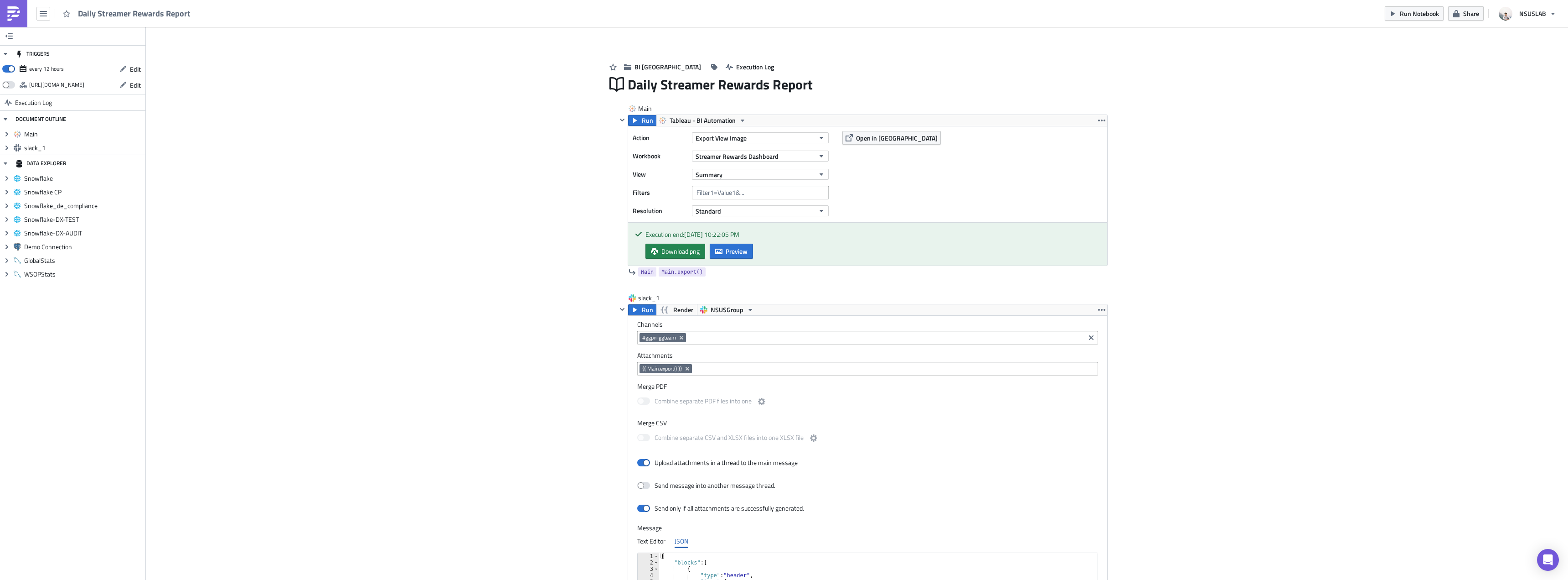
click at [1284, 273] on div "Add Image BI Toronto Execution Log Daily Streamer Rewards Report Main Run Table…" at bounding box center [857, 388] width 1422 height 723
